Goal: Information Seeking & Learning: Learn about a topic

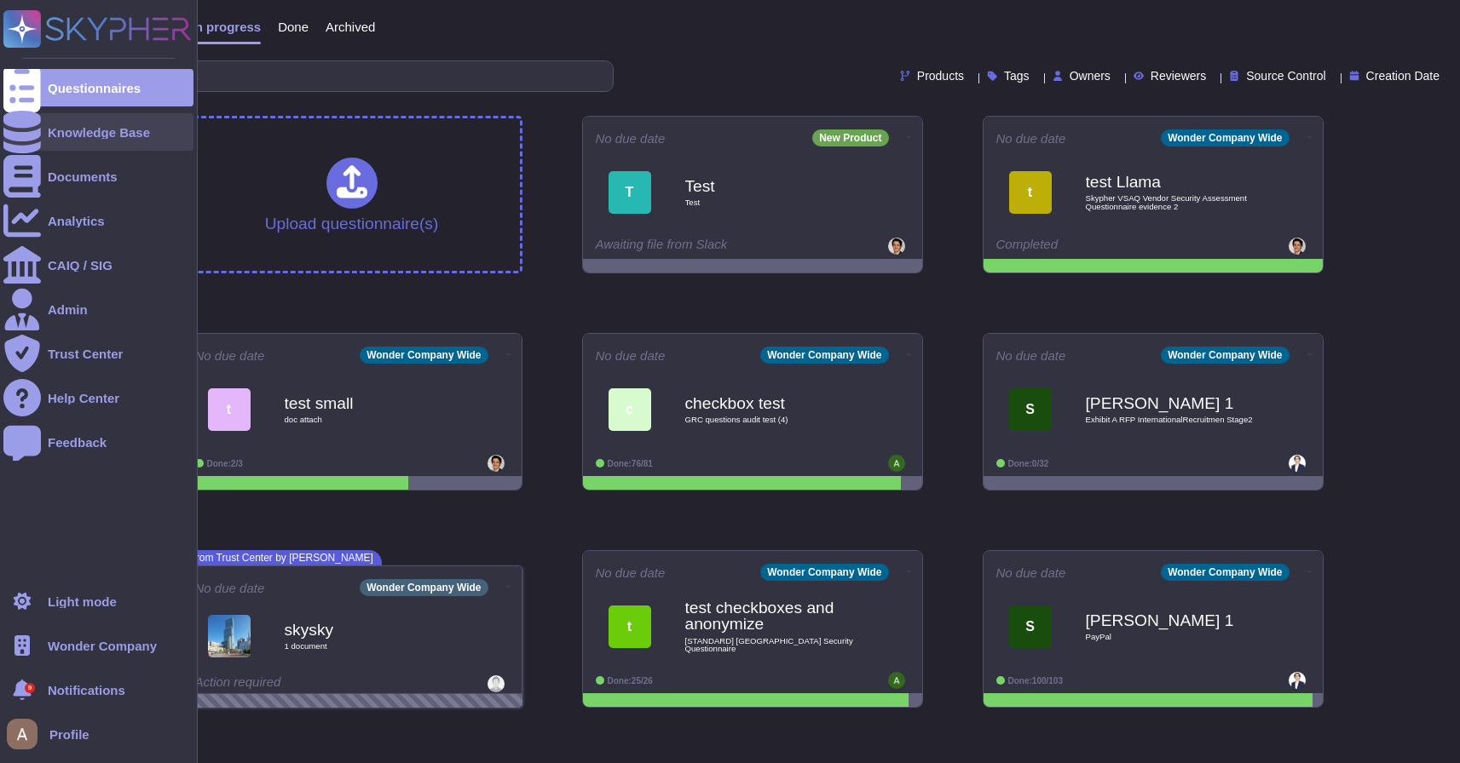
click at [80, 113] on div "Knowledge Base" at bounding box center [98, 131] width 190 height 37
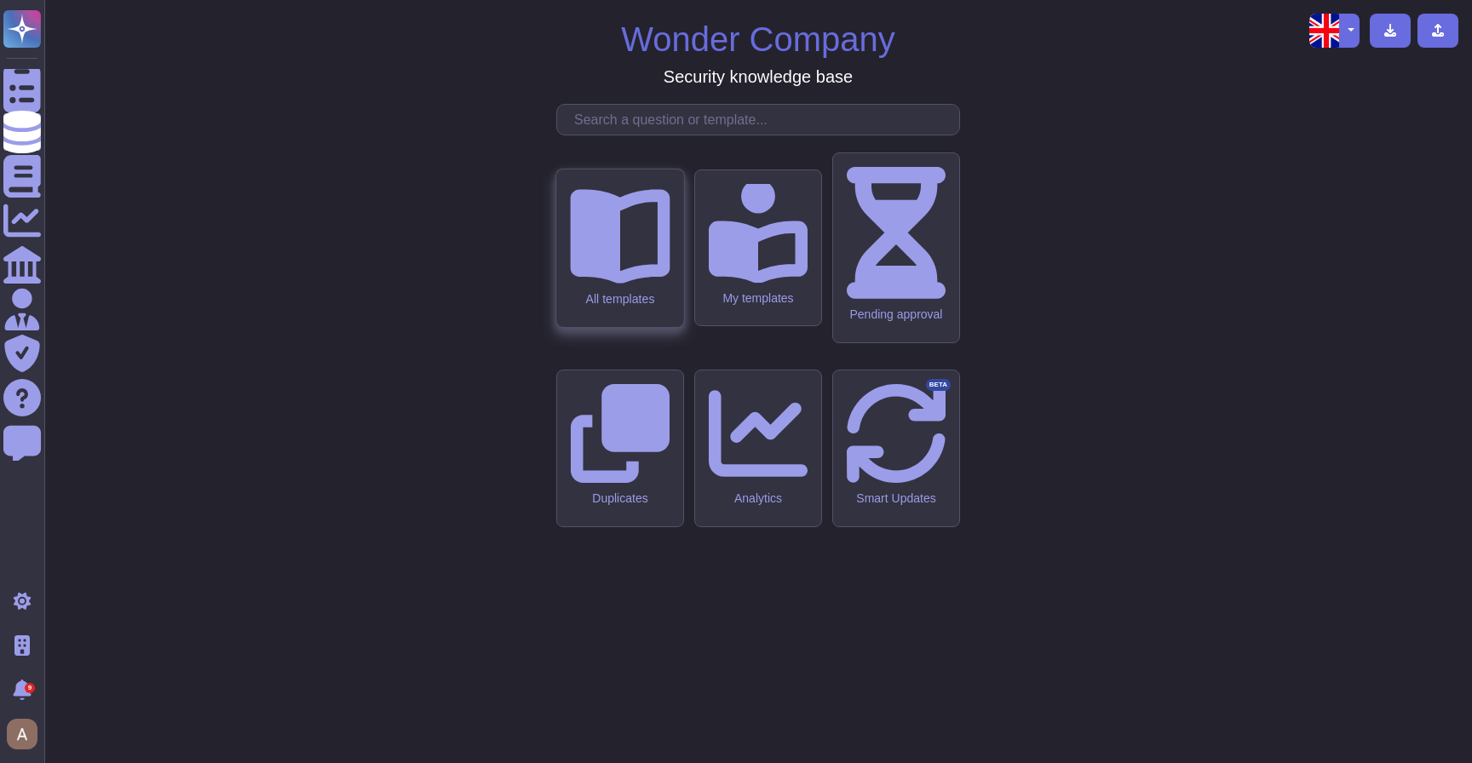
click at [600, 327] on div "All templates" at bounding box center [619, 249] width 127 height 158
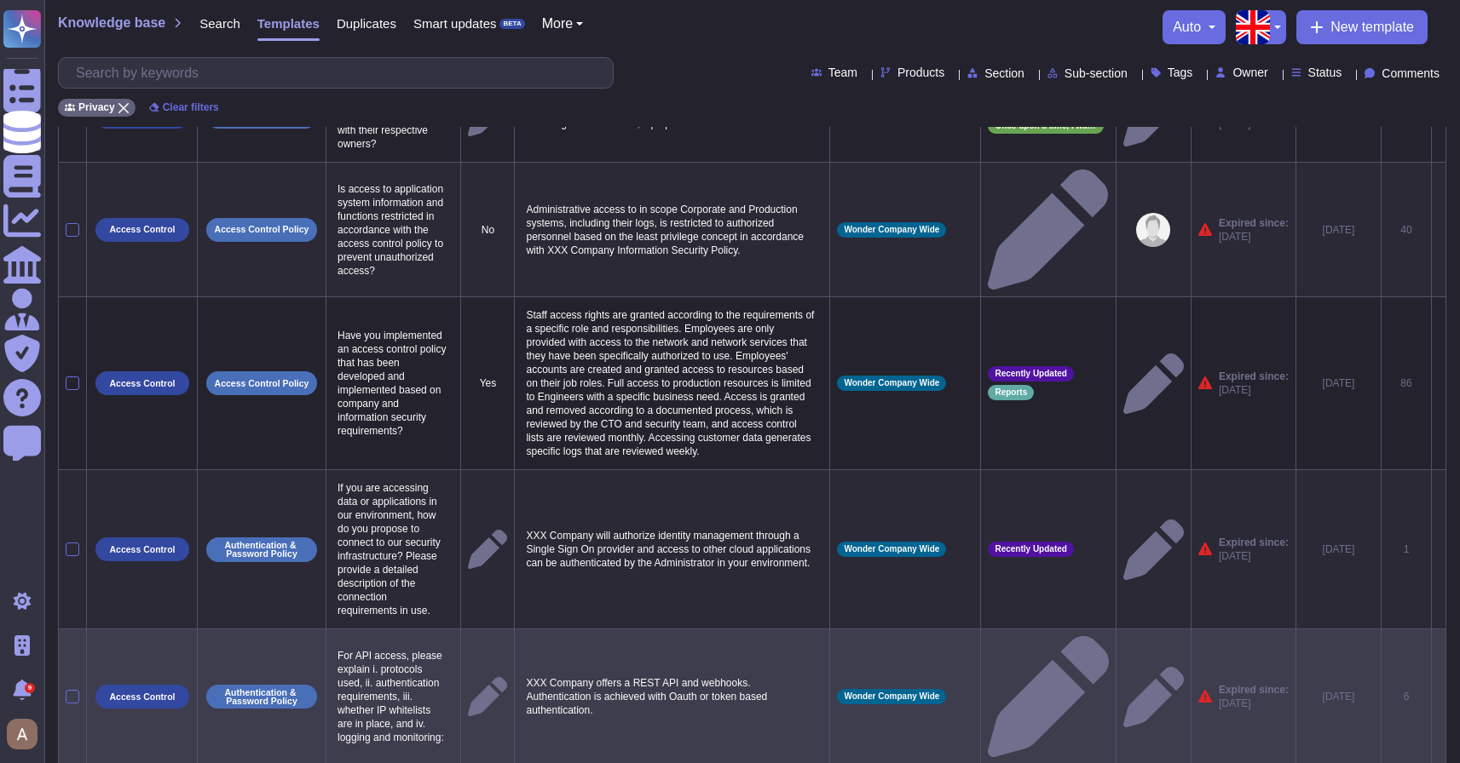
scroll to position [1018, 0]
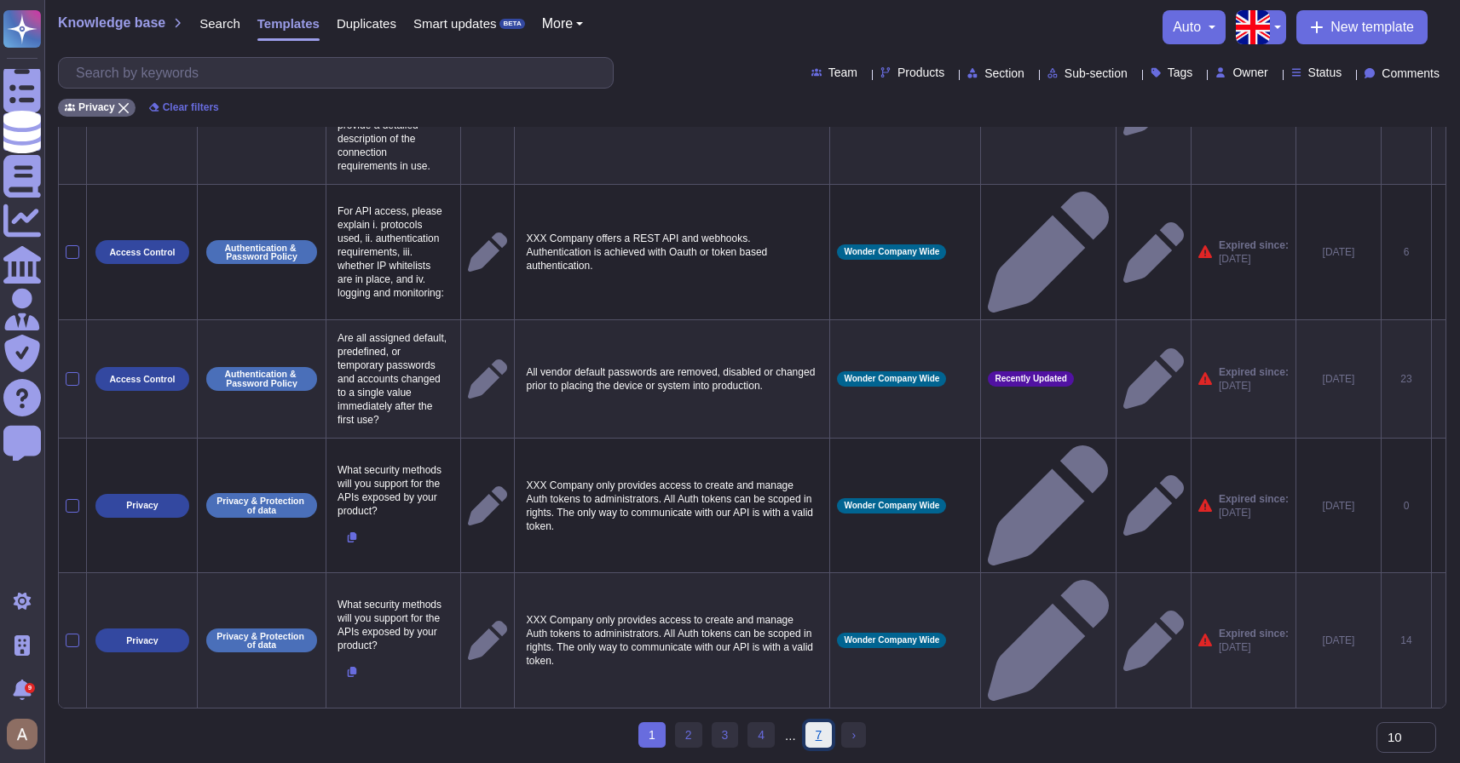
click at [831, 745] on link "7" at bounding box center [818, 736] width 27 height 26
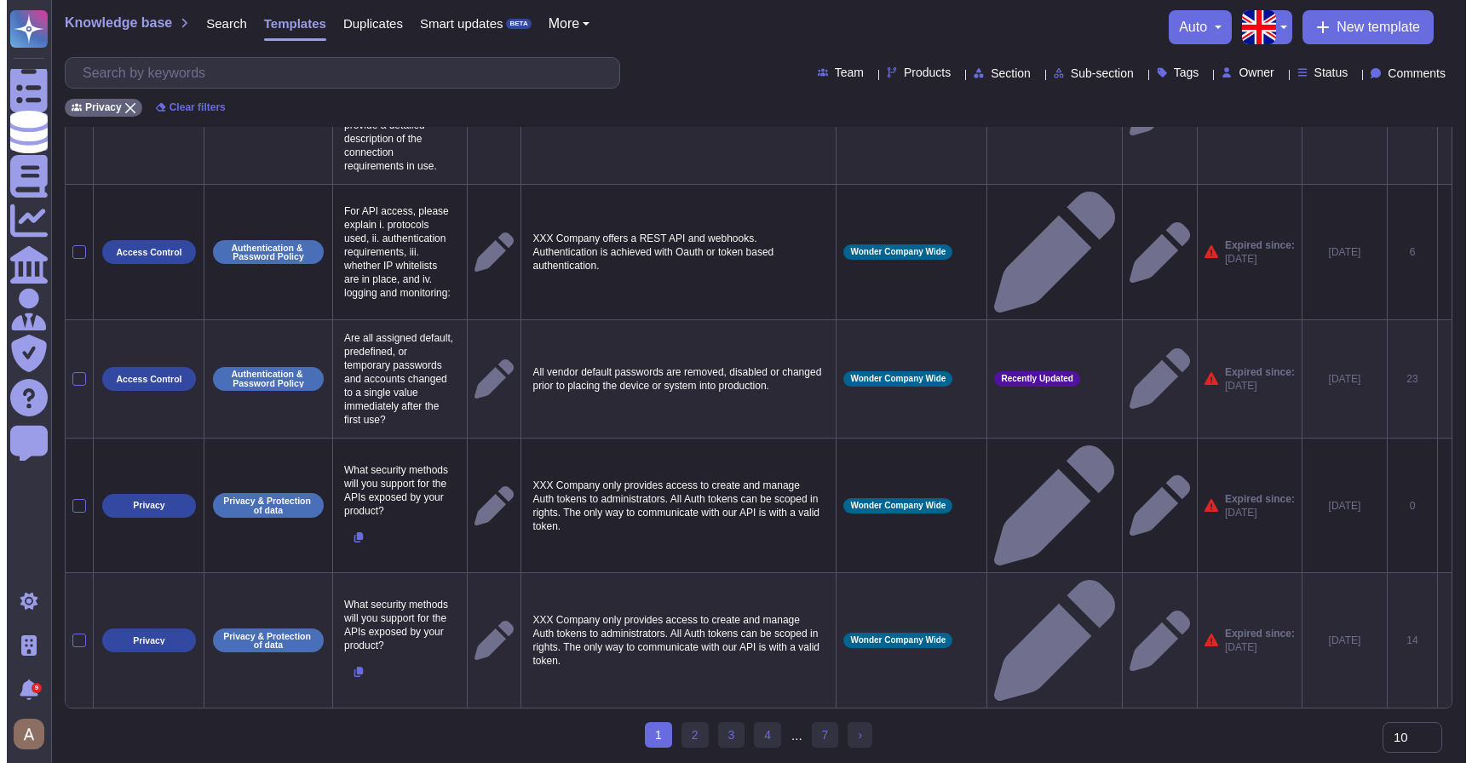
scroll to position [0, 0]
